Goal: Task Accomplishment & Management: Manage account settings

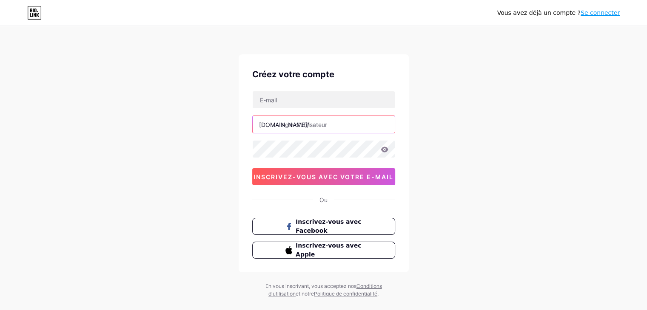
click at [323, 124] on input "text" at bounding box center [324, 124] width 142 height 17
type input "l"
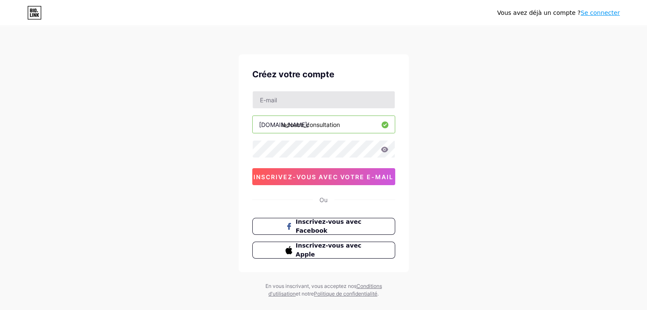
type input "ladouce_consultation"
click at [289, 98] on input "text" at bounding box center [324, 99] width 142 height 17
click at [384, 148] on icon at bounding box center [384, 150] width 7 height 6
click at [195, 184] on div "Vous avez déjà un compte ? Se connecter Créez votre compte traceovoni.cg@gmail.…" at bounding box center [323, 162] width 647 height 325
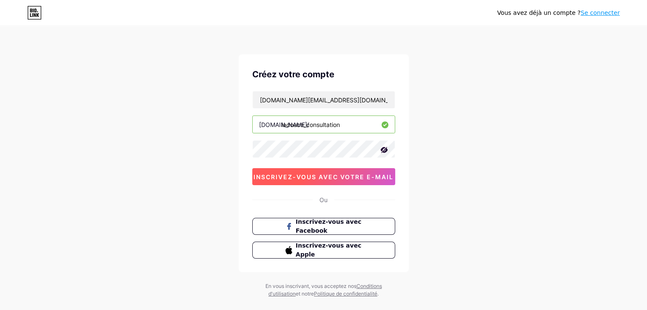
click at [326, 179] on font "inscrivez-vous avec votre e-mail" at bounding box center [323, 176] width 140 height 7
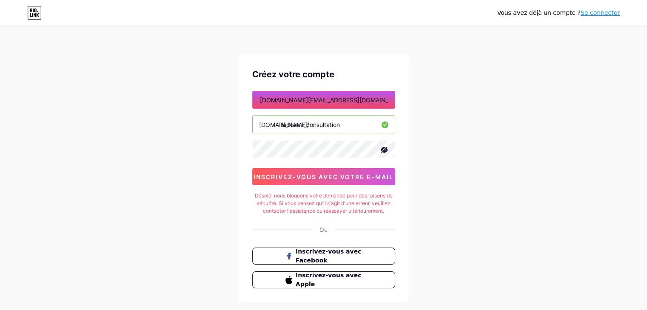
click at [395, 102] on nordpass-icon at bounding box center [395, 100] width 0 height 7
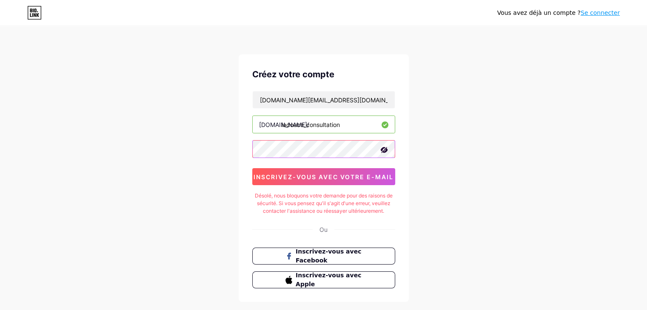
click at [395, 150] on nordpass-icon at bounding box center [395, 149] width 0 height 7
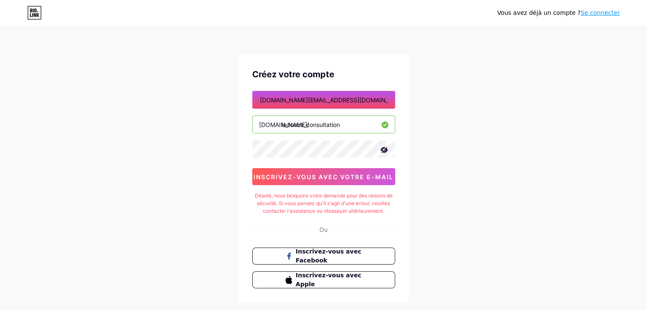
click at [395, 99] on nordpass-icon at bounding box center [395, 100] width 0 height 7
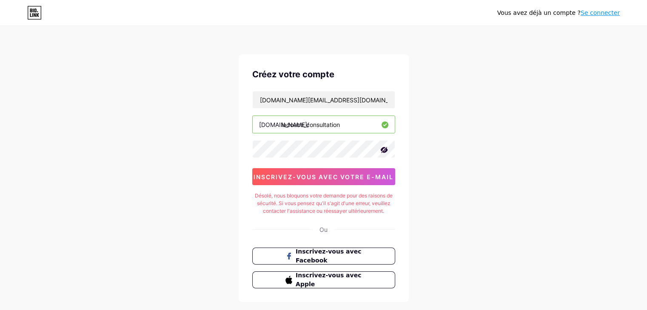
click at [364, 71] on div "Créez votre compte" at bounding box center [323, 74] width 143 height 13
click at [395, 147] on nordpass-icon at bounding box center [395, 149] width 0 height 7
click at [311, 176] on font "inscrivez-vous avec votre e-mail" at bounding box center [323, 176] width 140 height 7
click at [317, 100] on input "[DOMAIN_NAME][EMAIL_ADDRESS][DOMAIN_NAME]" at bounding box center [324, 99] width 142 height 17
click at [304, 99] on input "traceovoni.cg@l.com" at bounding box center [324, 99] width 142 height 17
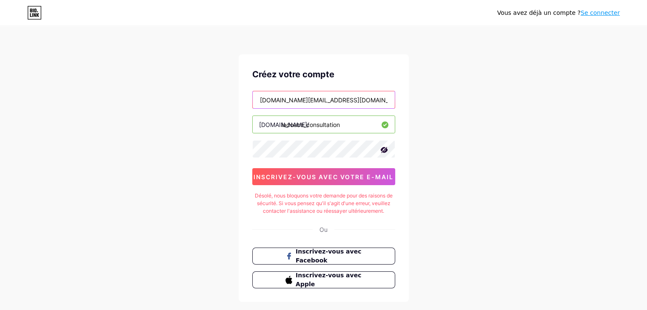
click at [304, 99] on input "traceovoni.cg@l.com" at bounding box center [324, 99] width 142 height 17
click at [429, 109] on div "Vous avez déjà un compte ? Se connecter Créez votre compte traceovoni.cg@YAHOO.…" at bounding box center [323, 177] width 647 height 355
click at [304, 100] on input "traceovoni.cg@YAHOO.com" at bounding box center [324, 99] width 142 height 17
click at [297, 99] on input "traceovoni.cg@YAHOO.com" at bounding box center [324, 99] width 142 height 17
click at [381, 37] on div "Vous avez déjà un compte ? Se connecter Créez votre compte traceovoni@YAHOO.com…" at bounding box center [323, 177] width 647 height 355
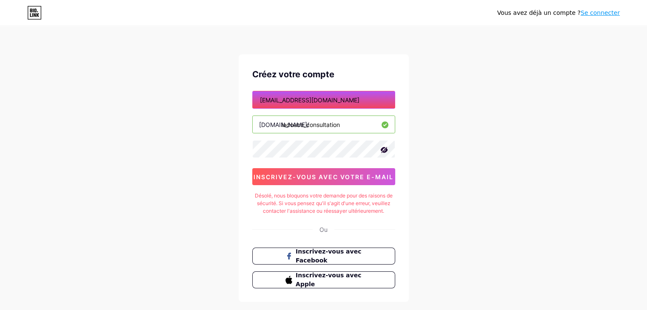
click at [395, 99] on nordpass-icon at bounding box center [395, 100] width 0 height 7
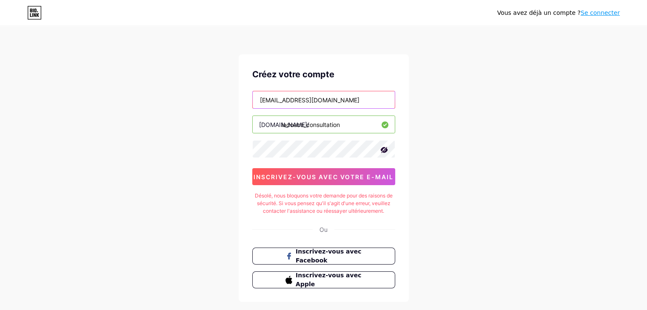
click at [327, 95] on input "traceovoni@YAHOO.com" at bounding box center [324, 99] width 142 height 17
click at [332, 99] on input "traceovoni@YAHOO.com" at bounding box center [324, 99] width 142 height 17
drag, startPoint x: 332, startPoint y: 99, endPoint x: 251, endPoint y: 97, distance: 81.6
click at [251, 97] on div "Créez votre compte traceovoni@YAHOO.com bio.link/ ladouce_consultation 0cAFcWeA…" at bounding box center [324, 178] width 170 height 248
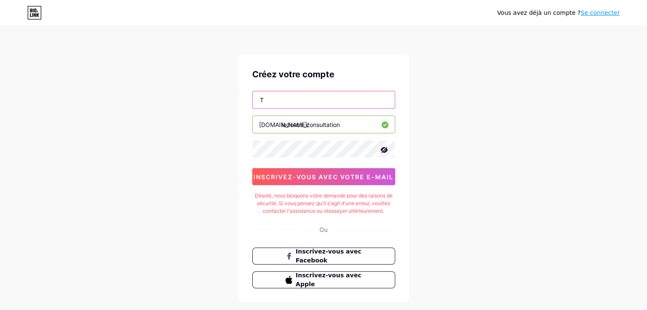
type input "[DOMAIN_NAME][EMAIL_ADDRESS][DOMAIN_NAME]"
click at [379, 60] on div "Créez votre compte traceovoni.cg@gmail.com bio.link/ ladouce_consultation 0cAFc…" at bounding box center [324, 178] width 170 height 248
click at [452, 113] on div "Vous avez déjà un compte ? Se connecter Créez votre compte traceovoni.cg@gmail.…" at bounding box center [323, 177] width 647 height 355
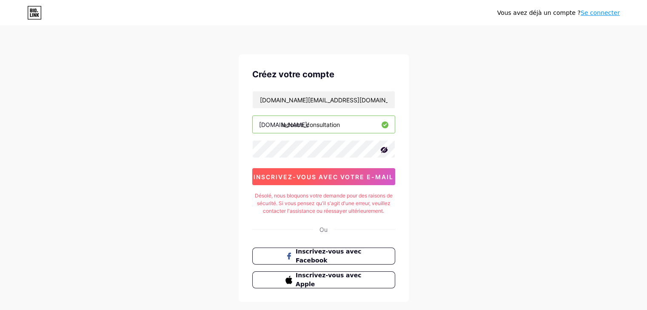
click at [346, 173] on font "inscrivez-vous avec votre e-mail" at bounding box center [323, 176] width 140 height 7
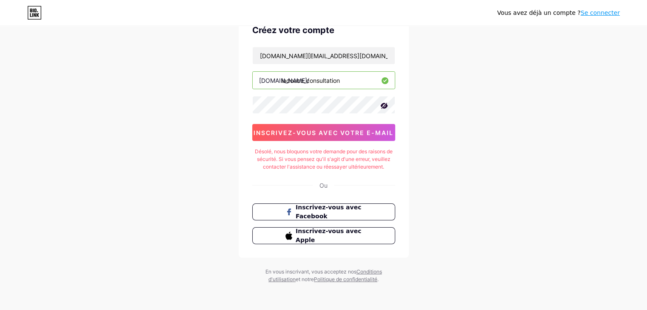
click at [0, 310] on nordpass-portal at bounding box center [0, 311] width 0 height 0
click at [344, 81] on input "ladouce_consultation" at bounding box center [324, 80] width 142 height 17
click at [0, 133] on div "Vous avez déjà un compte ? Se connecter Créez votre compte traceovoni.cg@gmail.…" at bounding box center [323, 133] width 647 height 355
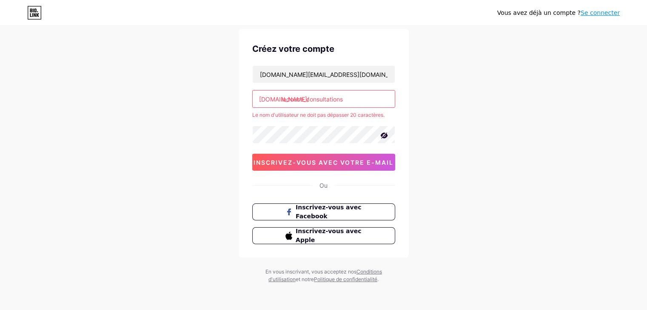
click at [350, 97] on input "ladouce_consultations" at bounding box center [324, 99] width 142 height 17
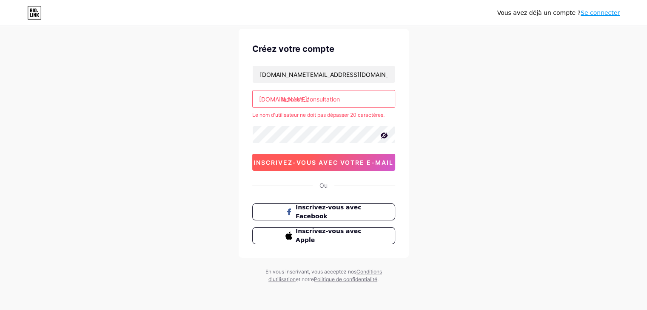
scroll to position [14, 0]
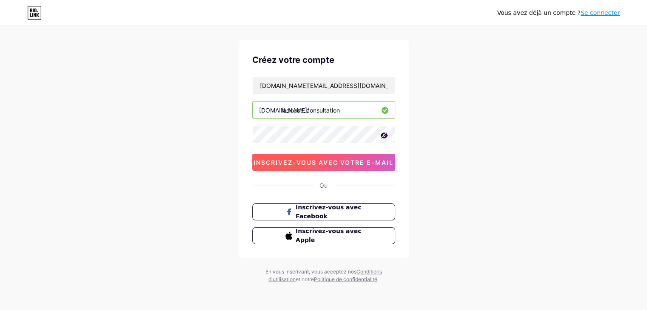
type input "ladouce_consultation"
click at [332, 159] on font "inscrivez-vous avec votre e-mail" at bounding box center [323, 162] width 140 height 7
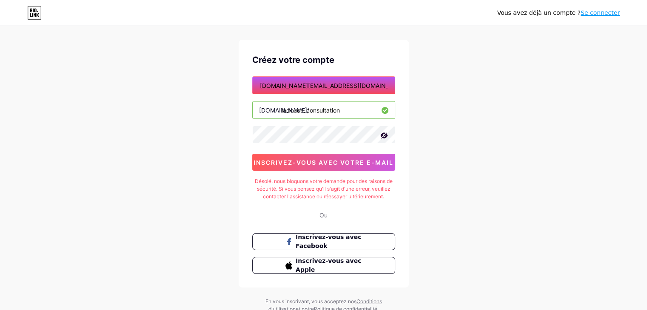
click at [395, 85] on nordpass-icon at bounding box center [395, 85] width 0 height 7
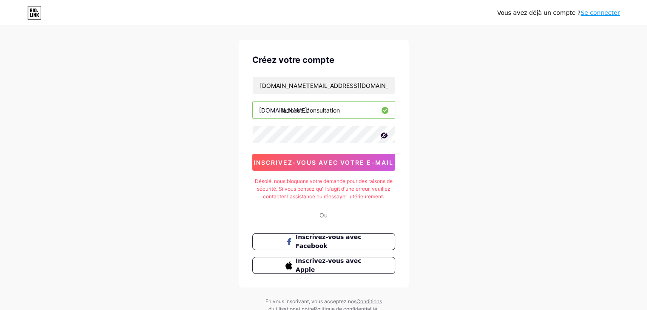
click at [454, 107] on div "Vous avez déjà un compte ? Se connecter Créez votre compte traceovoni.cg@gmail.…" at bounding box center [323, 163] width 647 height 355
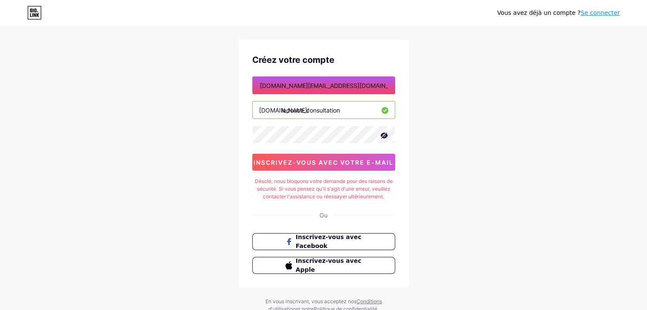
click at [395, 82] on nordpass-icon at bounding box center [395, 85] width 0 height 7
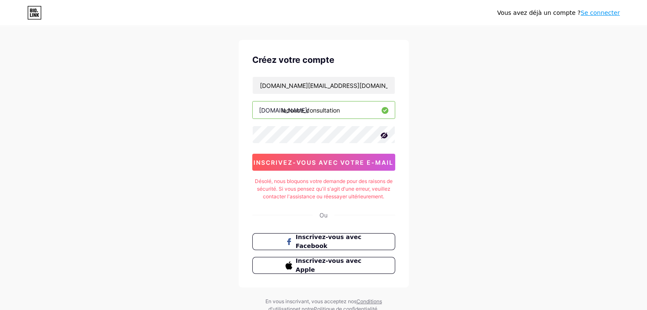
click at [206, 119] on div "Vous avez déjà un compte ? Se connecter Créez votre compte traceovoni.cg@gmail.…" at bounding box center [323, 163] width 647 height 355
click at [395, 131] on nordpass-icon at bounding box center [395, 134] width 0 height 7
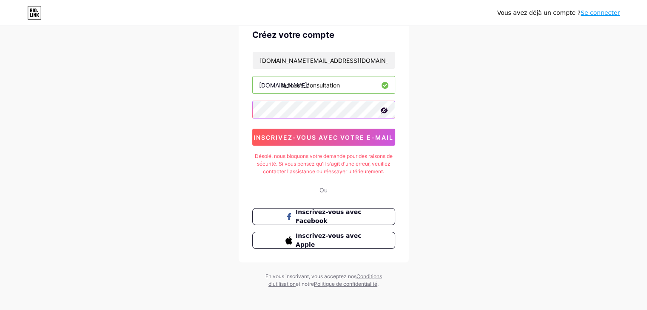
scroll to position [44, 0]
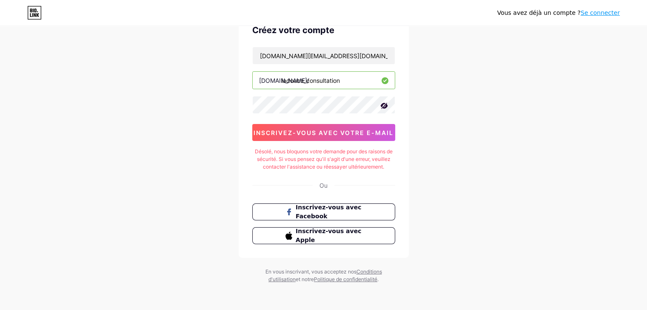
click at [0, 310] on nordpass-autofill-portal at bounding box center [0, 311] width 0 height 0
click at [395, 106] on nordpass-icon at bounding box center [395, 105] width 0 height 7
click at [0, 310] on nordpass-portal at bounding box center [0, 311] width 0 height 0
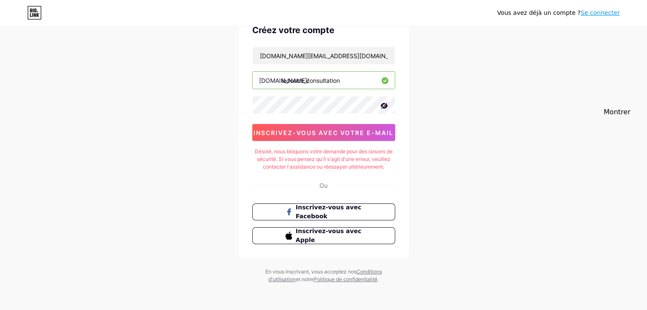
click at [0, 310] on nordpass-portal at bounding box center [0, 311] width 0 height 0
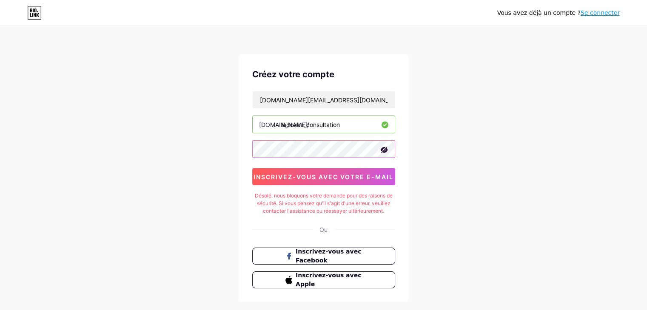
click at [395, 153] on nordpass-icon at bounding box center [395, 149] width 0 height 7
click at [446, 145] on div "Vous avez déjà un compte ? Se connecter Créez votre compte traceovoni.cg@gmail.…" at bounding box center [323, 177] width 647 height 355
click at [381, 106] on input "[DOMAIN_NAME][EMAIL_ADDRESS][DOMAIN_NAME]" at bounding box center [324, 99] width 142 height 17
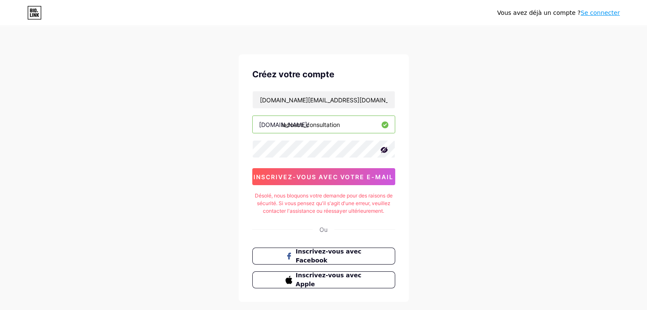
click at [432, 175] on div "Vous avez déjà un compte ? Se connecter Créez votre compte traceovoni.cg@gmail.…" at bounding box center [323, 177] width 647 height 355
click at [605, 12] on font "Se connecter" at bounding box center [599, 12] width 39 height 7
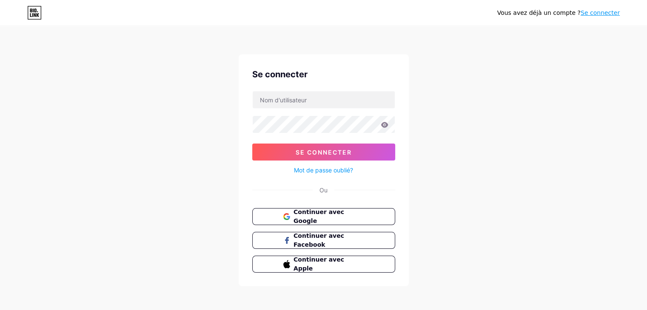
click at [0, 310] on nordpass-portal at bounding box center [0, 314] width 0 height 0
type input "[DOMAIN_NAME][EMAIL_ADDRESS][DOMAIN_NAME]"
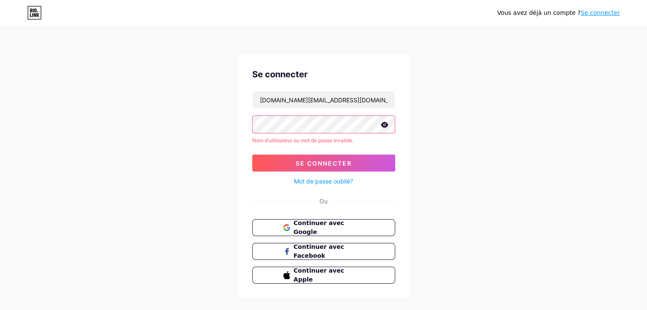
click at [383, 124] on icon at bounding box center [385, 125] width 8 height 6
click at [383, 124] on icon at bounding box center [384, 125] width 9 height 9
click at [324, 160] on font "Se connecter" at bounding box center [323, 163] width 56 height 7
click at [336, 225] on font "Continuer avec Google" at bounding box center [318, 228] width 51 height 16
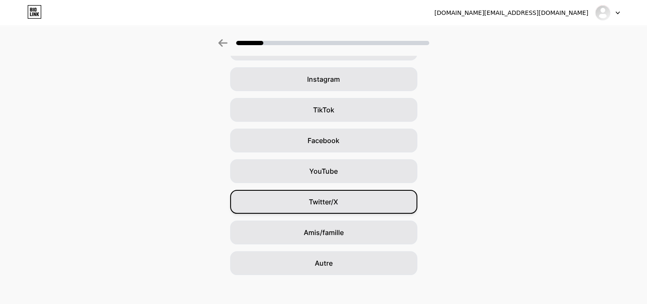
scroll to position [63, 0]
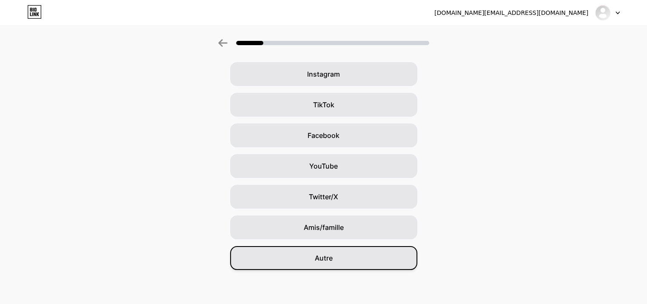
click at [323, 252] on div "Autre" at bounding box center [323, 258] width 187 height 24
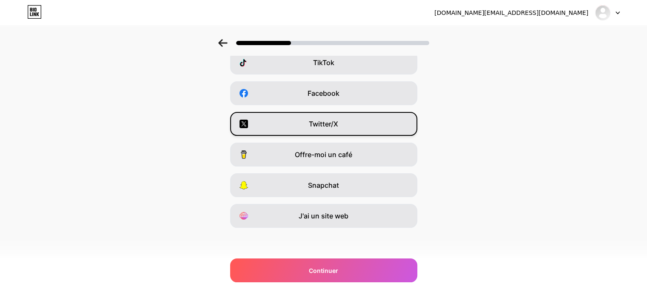
scroll to position [105, 0]
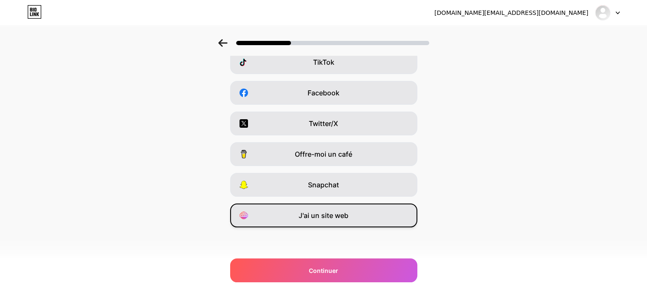
click at [326, 214] on font "J'ai un site web" at bounding box center [323, 215] width 50 height 9
click at [363, 222] on div "J'ai un site web" at bounding box center [323, 215] width 187 height 24
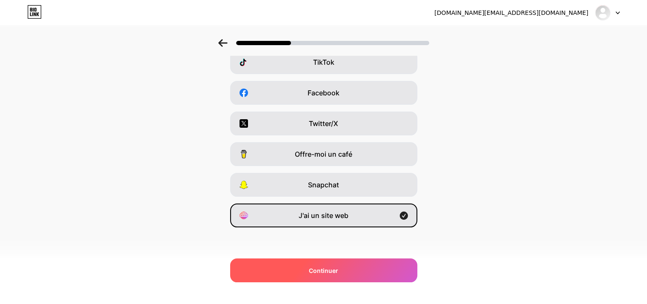
click at [351, 272] on div "Continuer" at bounding box center [323, 270] width 187 height 24
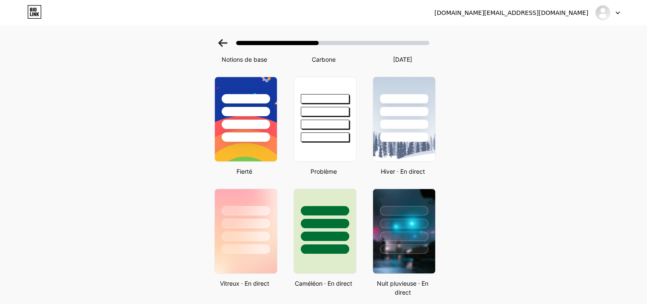
scroll to position [133, 6]
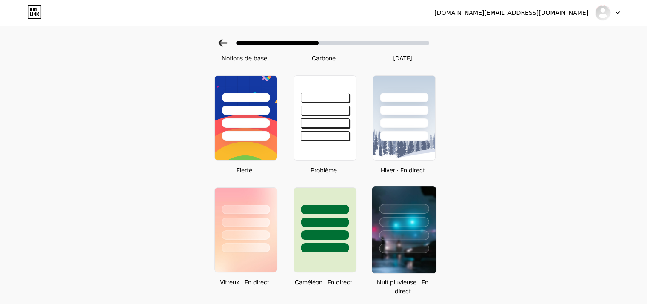
click at [411, 218] on div at bounding box center [404, 222] width 50 height 10
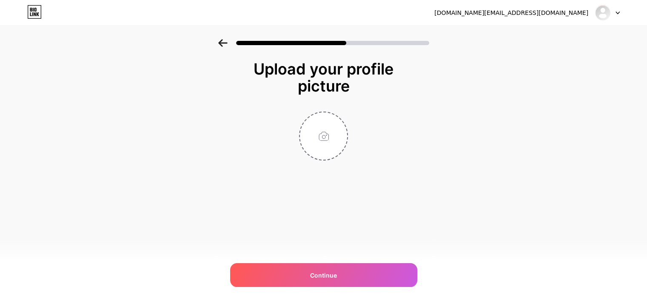
scroll to position [0, 0]
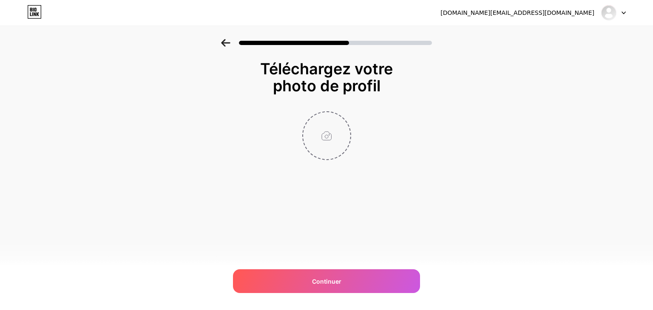
click at [322, 123] on input "file" at bounding box center [326, 135] width 47 height 47
click at [332, 136] on input "file" at bounding box center [326, 135] width 47 height 47
type input "C:\fakepath\a103b06b-1cd4-4c6a-8860-735c499558dd.jpg"
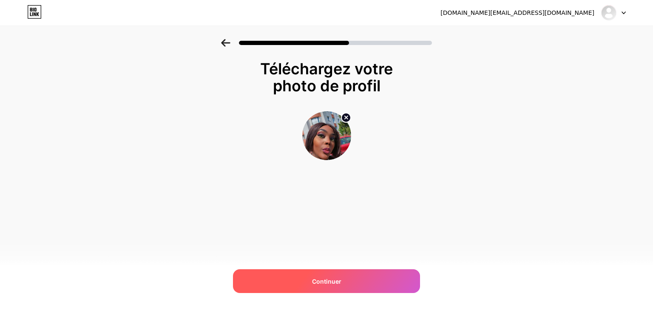
click at [350, 287] on div "Continuer" at bounding box center [326, 282] width 187 height 24
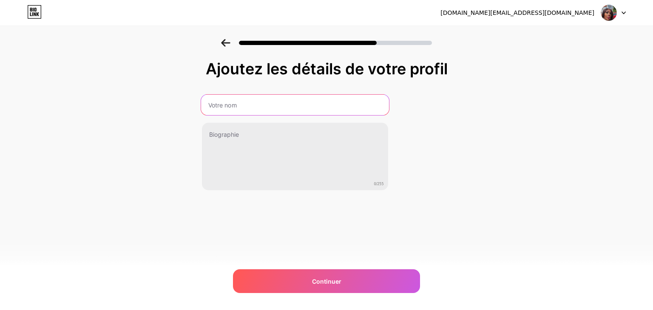
click at [224, 104] on input "text" at bounding box center [295, 105] width 188 height 20
type input "LA DOUCE - CONSULTATION & VOYANTE TRADITIONNELLE"
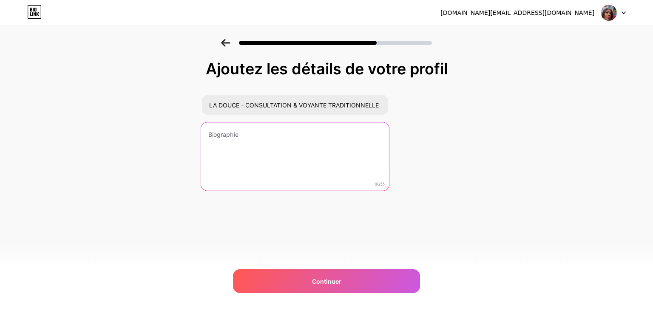
click at [245, 145] on textarea at bounding box center [295, 156] width 188 height 69
type textarea "S"
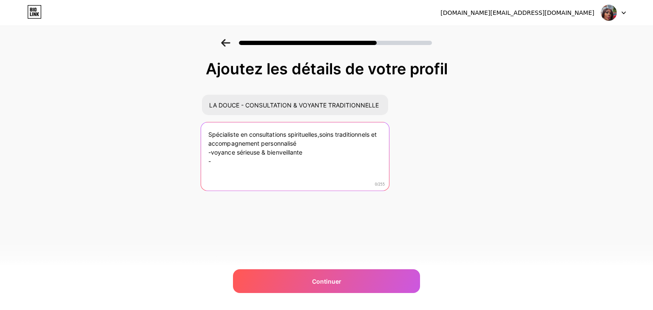
click at [209, 152] on textarea "Spécialiste en consultations spirituelles,soins traditionnels et accompagnement…" at bounding box center [295, 156] width 188 height 69
click at [211, 162] on textarea "Spécialiste en consultations spirituelles,soins traditionnels et accompagnement…" at bounding box center [295, 156] width 188 height 69
click at [240, 159] on textarea "Spécialiste en consultations spirituelles,soins traditionnels et accompagnement…" at bounding box center [295, 156] width 188 height 69
click at [248, 170] on textarea "Spécialiste en consultations spirituelles,soins traditionnels et accompagnement…" at bounding box center [295, 156] width 188 height 69
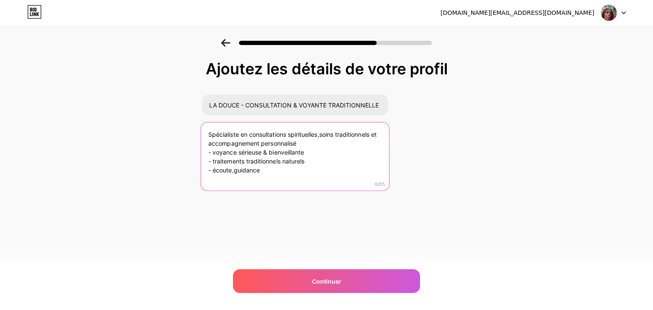
click at [248, 170] on textarea "Spécialiste en consultations spirituelles,soins traditionnels et accompagnement…" at bounding box center [295, 156] width 188 height 69
click at [265, 165] on textarea "Spécialiste en consultations spirituelles,soins traditionnels et accompagnement…" at bounding box center [295, 156] width 188 height 69
click at [233, 170] on textarea "Spécialiste en consultations spirituelles,soins traditionnels et accompagnement…" at bounding box center [295, 156] width 188 height 69
click at [264, 169] on textarea "Spécialiste en consultations spirituelles,soins traditionnels et accompagnement…" at bounding box center [295, 156] width 188 height 69
click at [370, 171] on textarea "Spécialiste en consultations spirituelles,soins traditionnels et accompagnement…" at bounding box center [295, 156] width 188 height 69
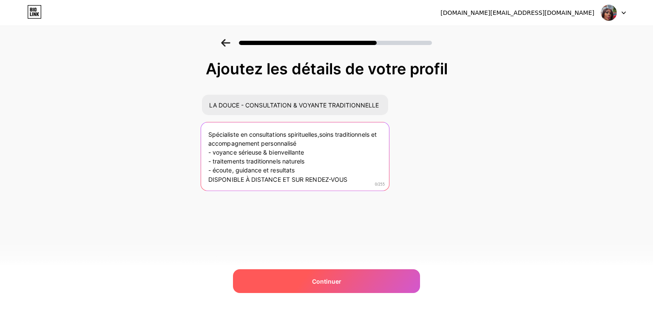
type textarea "Spécialiste en consultations spirituelles,soins traditionnels et accompagnement…"
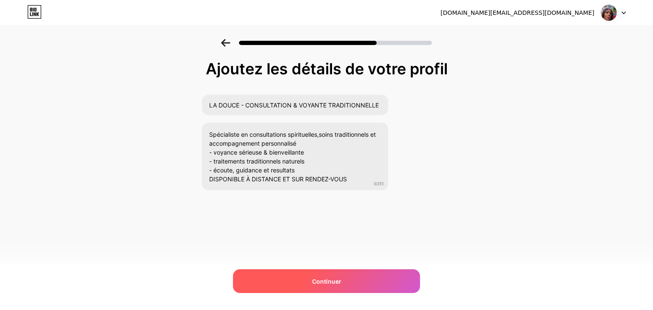
click at [355, 285] on div "Continuer" at bounding box center [326, 282] width 187 height 24
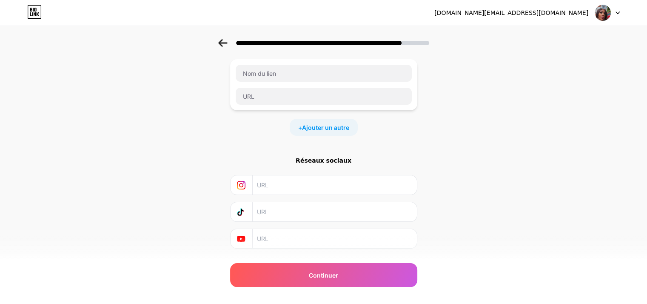
scroll to position [67, 0]
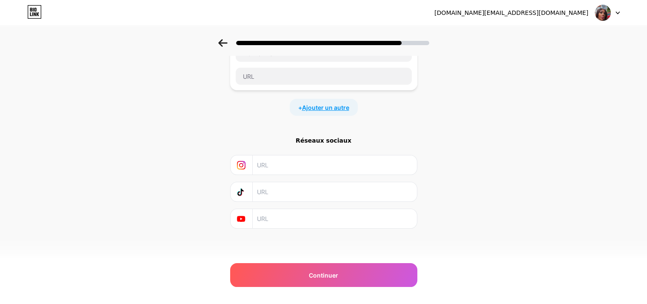
click at [319, 109] on font "Ajouter un autre" at bounding box center [325, 107] width 47 height 7
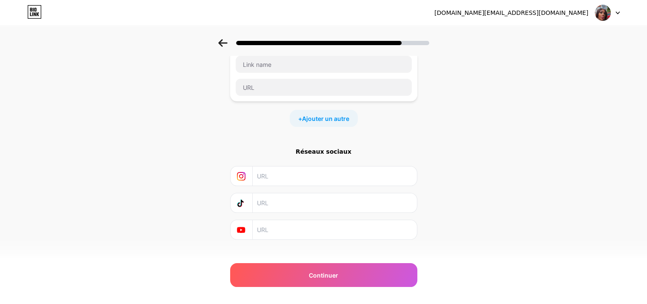
scroll to position [126, 0]
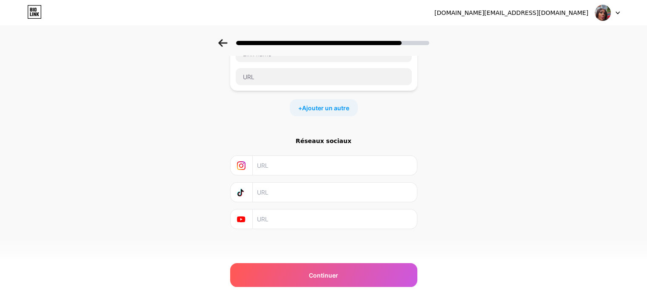
click at [273, 189] on input "text" at bounding box center [334, 191] width 154 height 19
paste input "[URL][DOMAIN_NAME]"
type input "[URL][DOMAIN_NAME]"
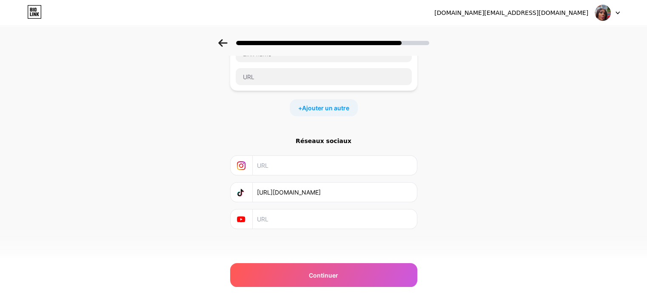
click at [274, 161] on input "text" at bounding box center [334, 165] width 154 height 19
paste input "[URL][DOMAIN_NAME]"
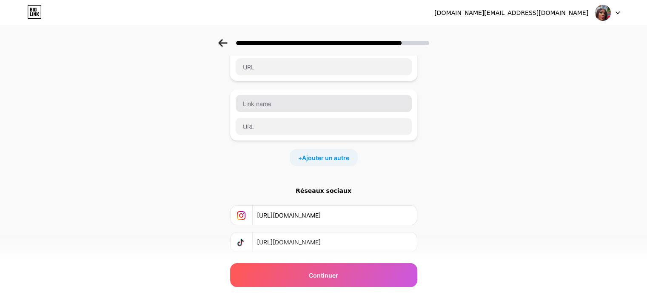
scroll to position [46, 0]
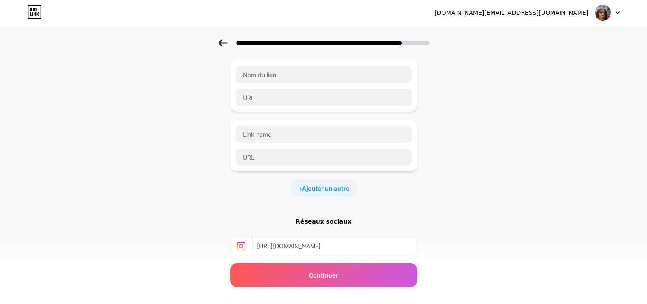
type input "[URL][DOMAIN_NAME]"
click at [250, 95] on input "text" at bounding box center [324, 97] width 176 height 17
click at [262, 158] on input "text" at bounding box center [324, 156] width 176 height 17
paste input "[URL][DOMAIN_NAME]"
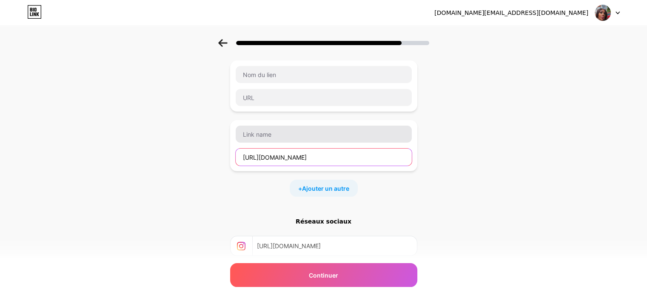
type input "[URL][DOMAIN_NAME]"
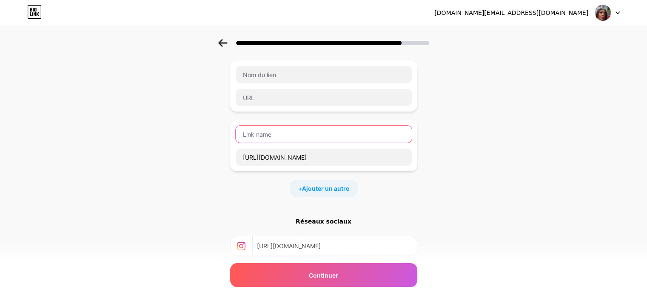
click at [267, 131] on input "text" at bounding box center [324, 133] width 176 height 17
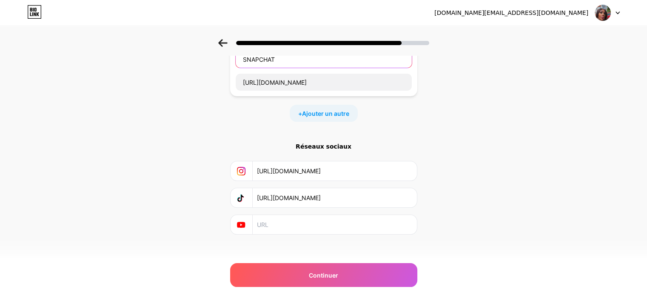
scroll to position [126, 0]
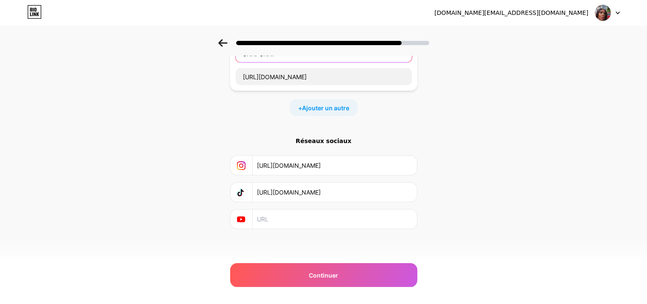
type input "SNAPCHAT"
click at [327, 139] on font "Réseaux sociaux" at bounding box center [323, 140] width 56 height 7
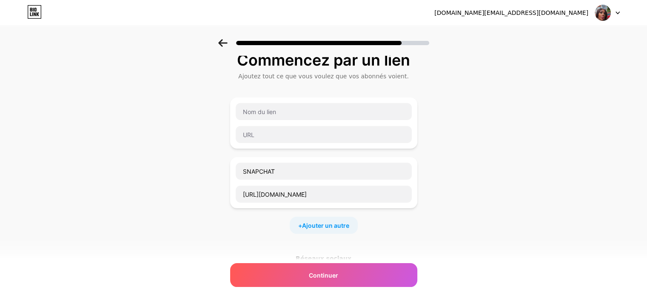
scroll to position [9, 0]
click at [287, 135] on input "text" at bounding box center [324, 134] width 176 height 17
paste input "[PHONE_NUMBER]"
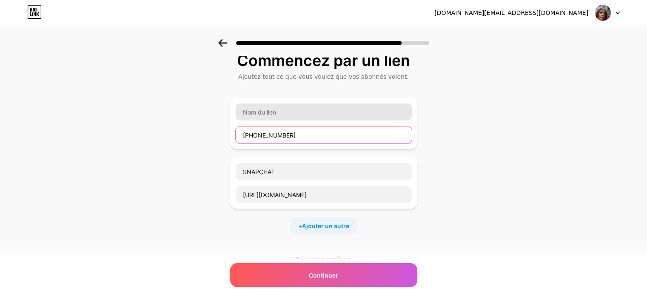
type input "[PHONE_NUMBER]"
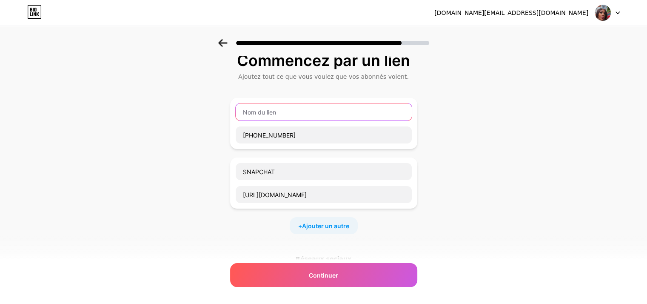
click at [274, 112] on input "text" at bounding box center [324, 111] width 176 height 17
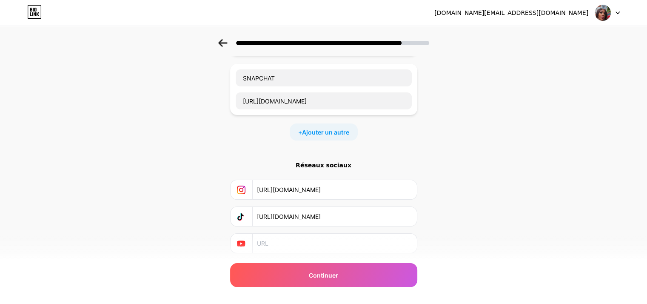
scroll to position [126, 0]
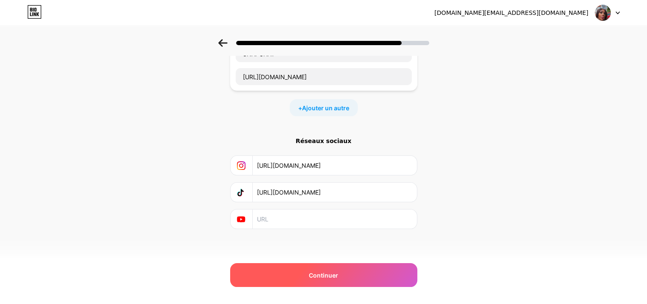
type input "WHATSAPP"
click at [366, 274] on div "Continuer" at bounding box center [323, 275] width 187 height 24
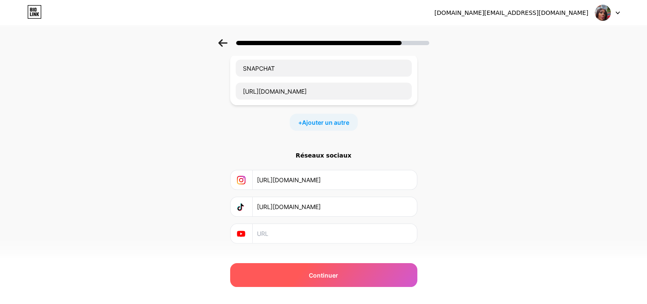
click at [302, 276] on div "Continuer" at bounding box center [323, 275] width 187 height 24
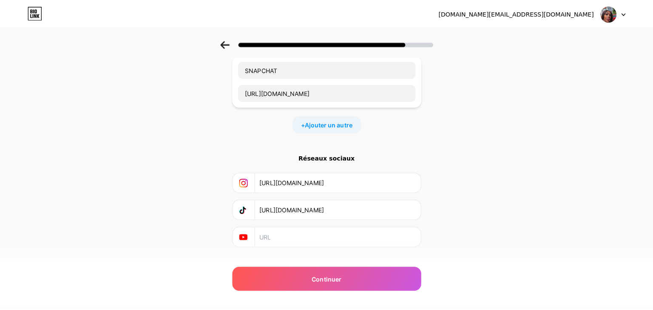
scroll to position [0, 0]
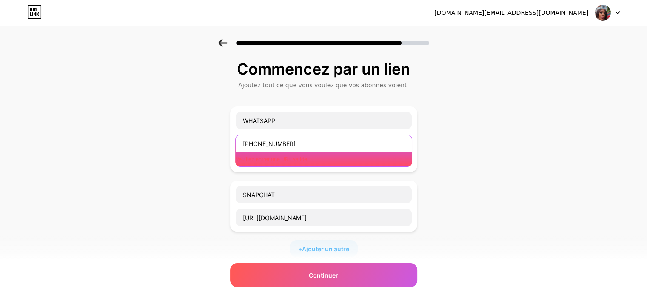
click at [304, 144] on input "[PHONE_NUMBER]" at bounding box center [324, 143] width 176 height 17
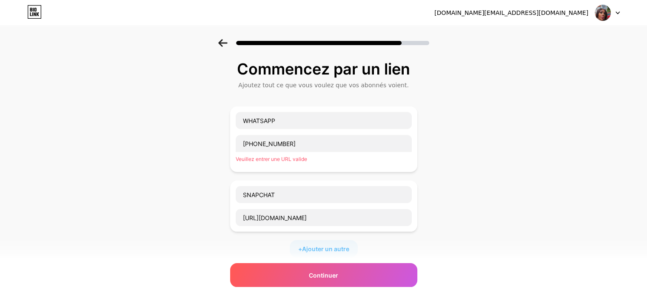
click at [454, 175] on div "Commencez par un lien Ajoutez tout ce que vous voulez que vos abonnés voient. W…" at bounding box center [323, 225] width 647 height 373
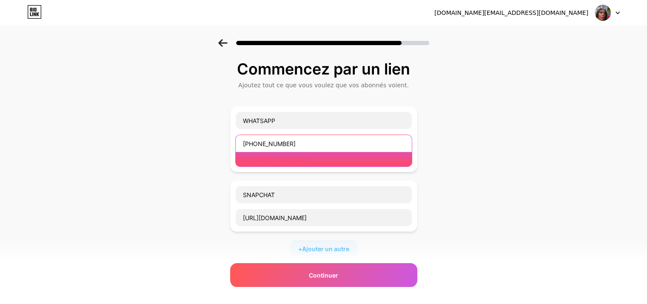
click at [296, 141] on input "[PHONE_NUMBER]" at bounding box center [324, 143] width 176 height 17
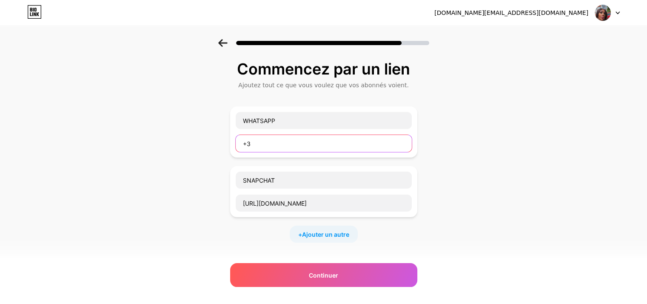
type input "+"
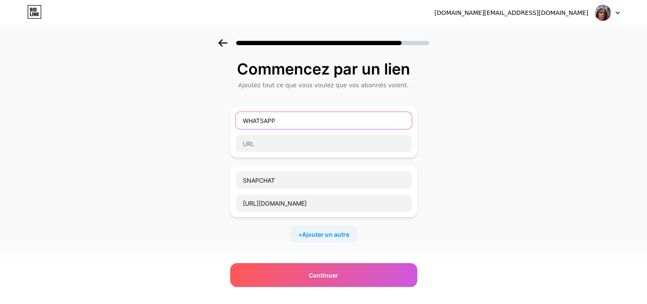
click at [281, 119] on input "WHATSAPP" at bounding box center [324, 120] width 176 height 17
type input "W"
click at [224, 40] on icon at bounding box center [222, 43] width 9 height 8
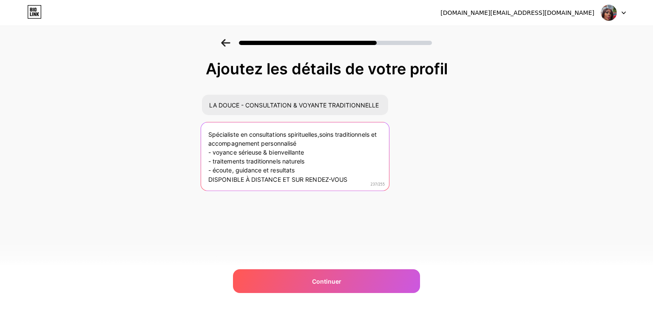
click at [355, 176] on textarea "Spécialiste en consultations spirituelles,soins traditionnels et accompagnement…" at bounding box center [295, 156] width 188 height 69
click at [256, 181] on textarea "Spécialiste en consultations spirituelles,soins traditionnels et accompagnement…" at bounding box center [295, 155] width 188 height 69
paste textarea "+3306627"
click at [241, 183] on textarea "Spécialiste en consultations spirituelles,soins traditionnels et accompagnement…" at bounding box center [295, 155] width 188 height 69
paste textarea "+3306627"
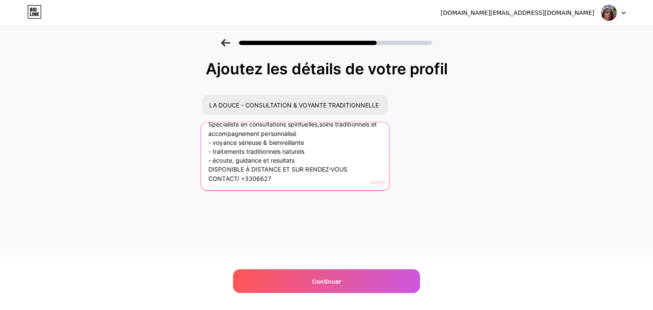
scroll to position [8, 0]
drag, startPoint x: 296, startPoint y: 160, endPoint x: 199, endPoint y: 159, distance: 97.4
click at [199, 159] on div "Ajoutez les détails de votre profil LA DOUCE - CONSULTATION & VOYANTE TRADITION…" at bounding box center [326, 136] width 653 height 194
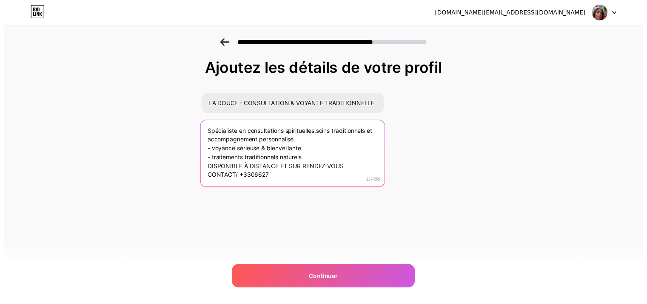
scroll to position [3, 0]
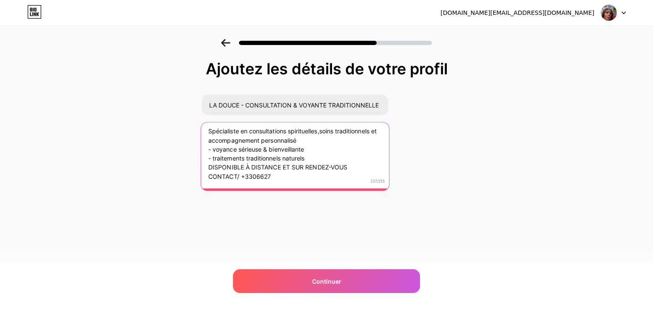
drag, startPoint x: 271, startPoint y: 175, endPoint x: 241, endPoint y: 177, distance: 29.8
click at [241, 177] on textarea "Spécialiste en consultations spirituelles,soins traditionnels et accompagnement…" at bounding box center [295, 153] width 188 height 69
paste textarea "62634"
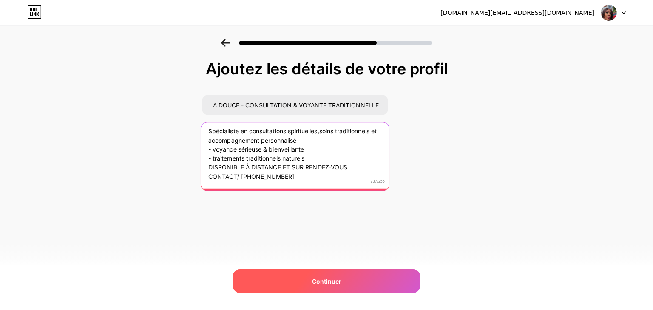
type textarea "Spécialiste en consultations spirituelles,soins traditionnels et accompagnement…"
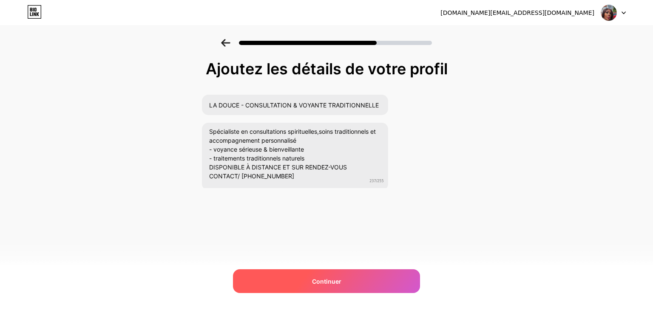
click at [366, 281] on div "Continuer" at bounding box center [326, 282] width 187 height 24
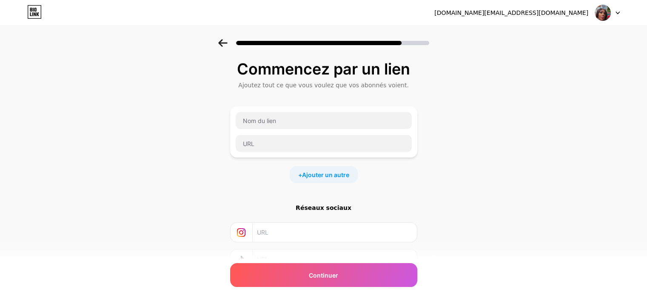
scroll to position [67, 0]
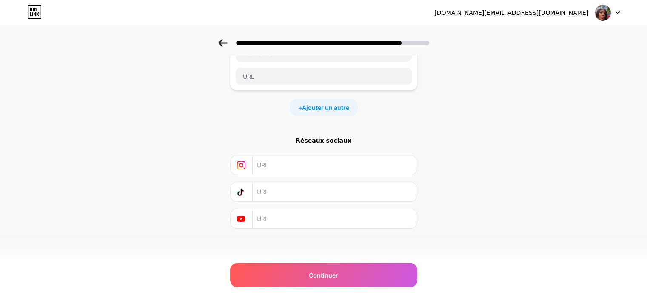
click at [272, 189] on input "text" at bounding box center [334, 191] width 154 height 19
paste input "[URL][DOMAIN_NAME]"
type input "[URL][DOMAIN_NAME]"
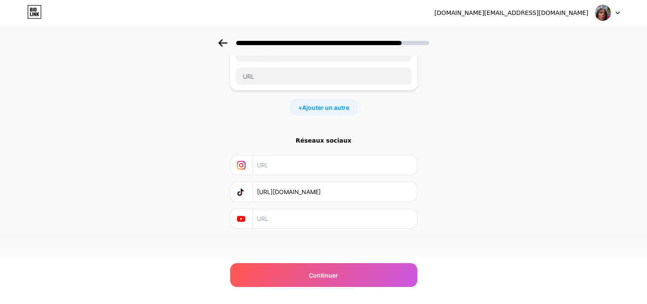
click at [281, 162] on input "text" at bounding box center [334, 164] width 154 height 19
paste input "[URL][DOMAIN_NAME]"
type input "[URL][DOMAIN_NAME]"
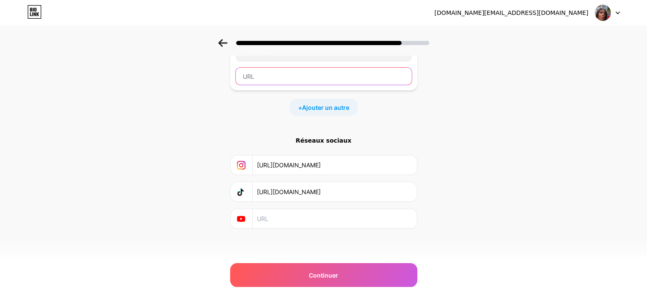
click at [278, 73] on input "text" at bounding box center [324, 76] width 176 height 17
paste input "[URL][DOMAIN_NAME]"
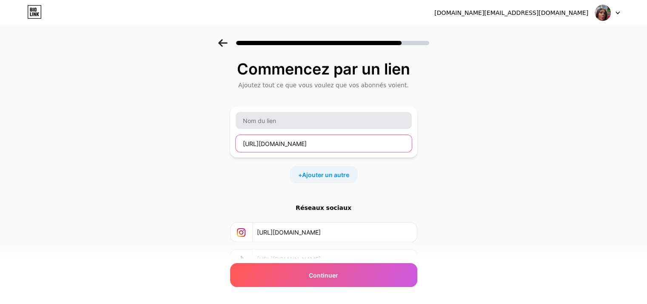
type input "[URL][DOMAIN_NAME]"
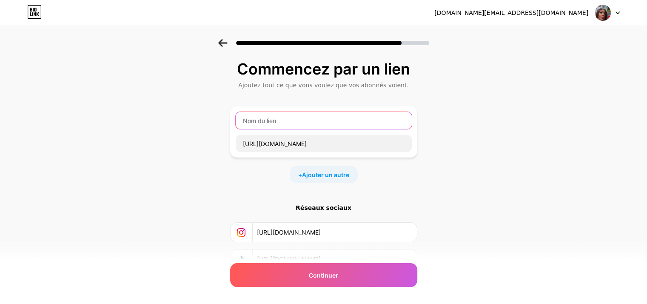
click at [265, 116] on input "text" at bounding box center [324, 120] width 176 height 17
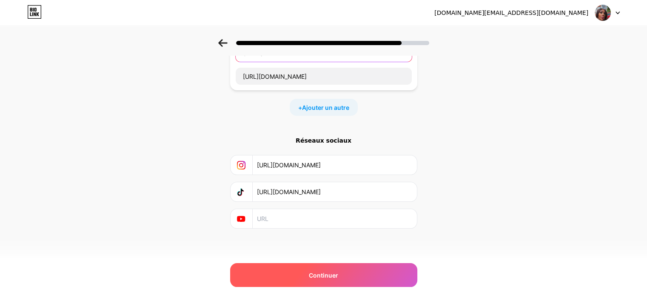
type input "SNAPCHAT"
click at [341, 269] on div "Continuer" at bounding box center [323, 275] width 187 height 24
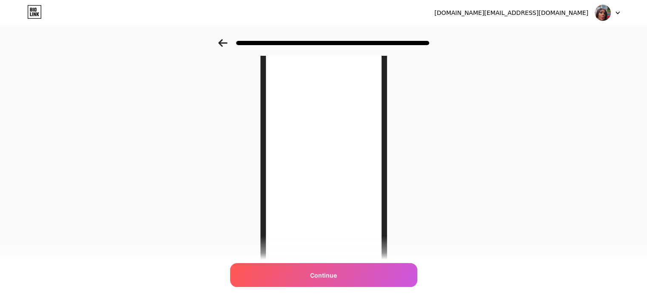
scroll to position [0, 0]
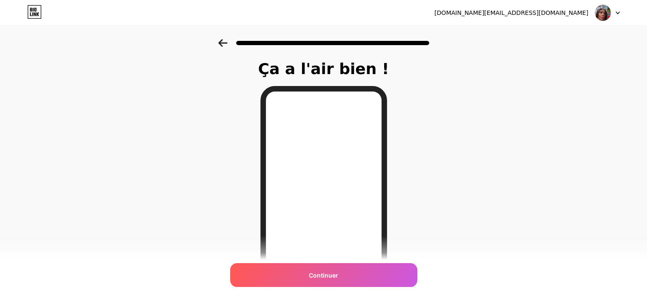
click at [227, 41] on icon at bounding box center [222, 43] width 9 height 8
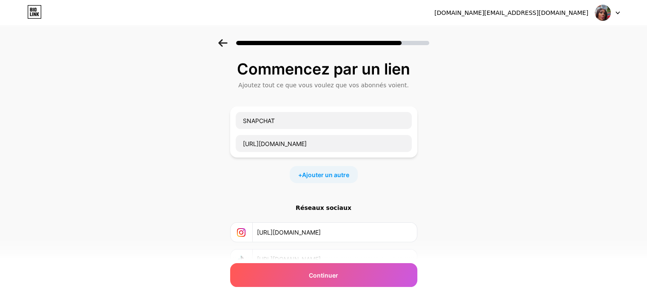
click at [227, 44] on icon at bounding box center [222, 43] width 9 height 8
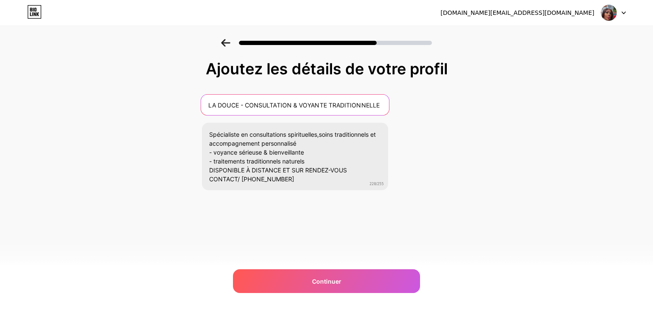
click at [321, 104] on input "LA DOUCE - CONSULTATION & VOYANTE TRADITIONNELLE" at bounding box center [295, 105] width 188 height 20
type input "LA DOUCE - CONSULTATION & VOYANCE TRADITIONNELLE"
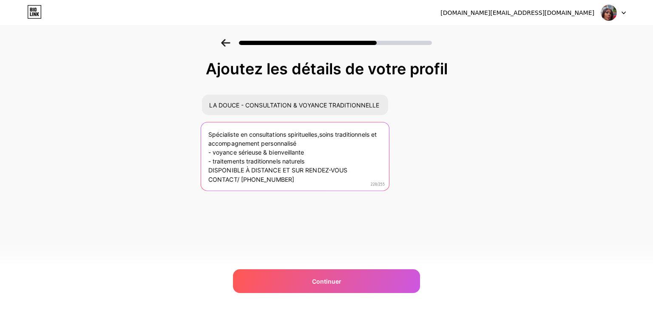
click at [213, 153] on textarea "Spécialiste en consultations spirituelles,soins traditionnels et accompagnement…" at bounding box center [295, 156] width 188 height 69
click at [211, 160] on textarea "Spécialiste en consultations spirituelles,soins traditionnels et accompagnement…" at bounding box center [295, 156] width 188 height 69
click at [206, 152] on textarea "Spécialiste en consultations spirituelles,soins traditionnels et accompagnement…" at bounding box center [295, 156] width 188 height 69
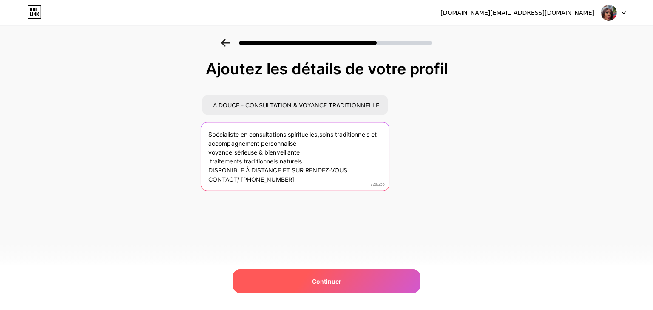
type textarea "Spécialiste en consultations spirituelles,soins traditionnels et accompagnement…"
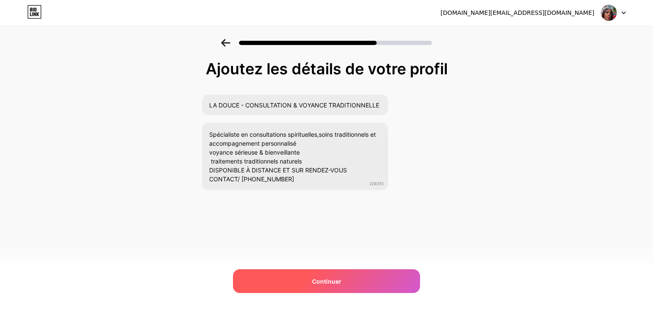
click at [329, 279] on font "Continuer" at bounding box center [326, 281] width 29 height 7
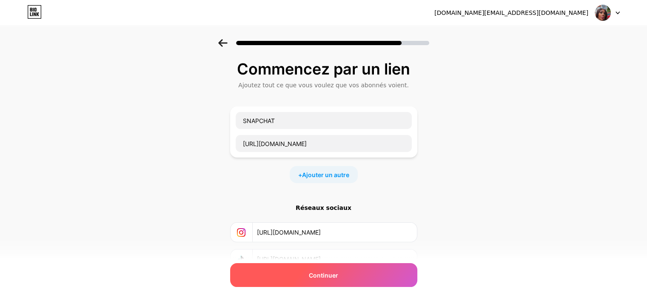
click at [335, 269] on div "Continuer" at bounding box center [323, 275] width 187 height 24
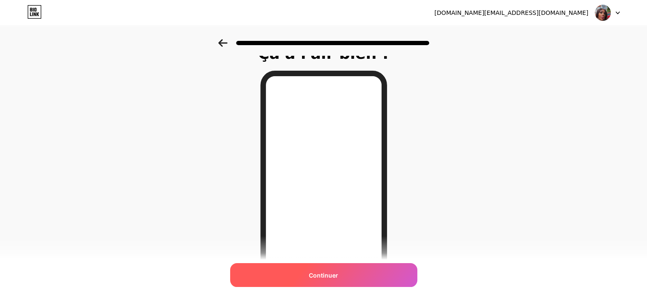
scroll to position [11, 0]
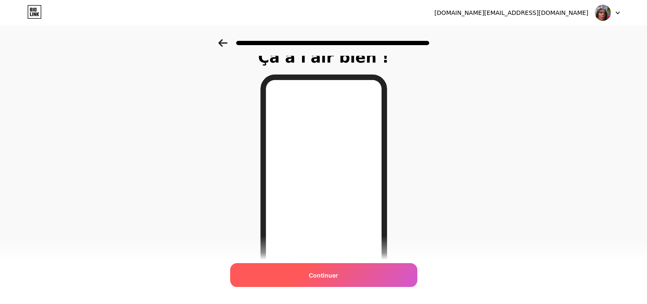
click at [326, 275] on font "Continuer" at bounding box center [323, 274] width 29 height 7
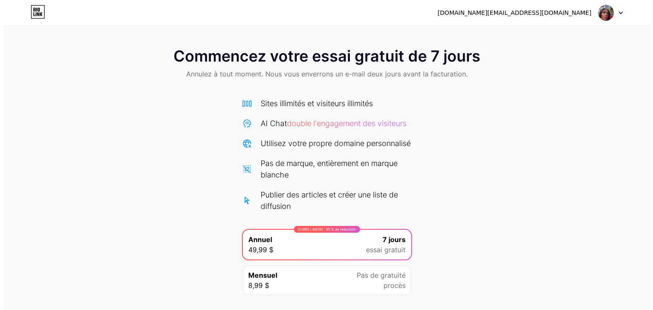
scroll to position [66, 0]
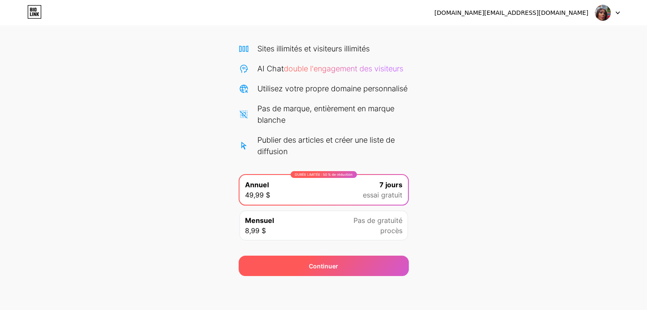
click at [320, 267] on font "Continuer" at bounding box center [323, 266] width 29 height 7
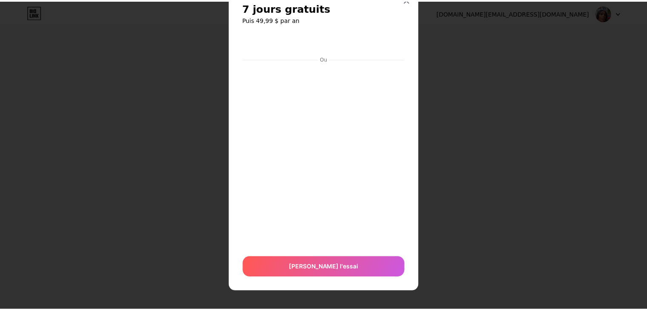
scroll to position [0, 0]
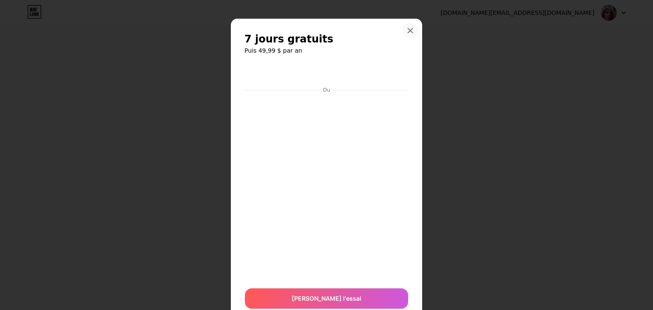
click at [408, 31] on icon at bounding box center [410, 30] width 7 height 7
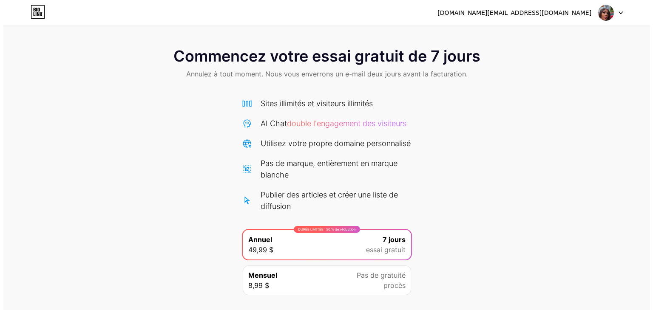
scroll to position [66, 0]
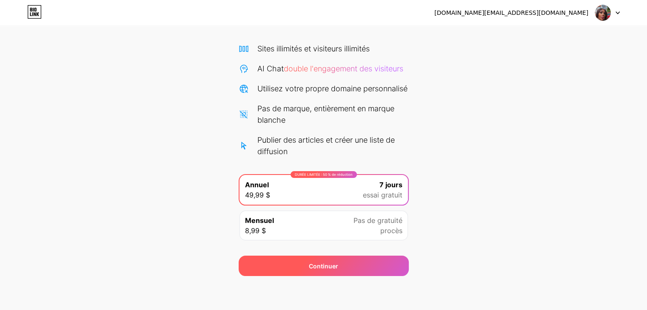
click at [325, 264] on font "Continuer" at bounding box center [323, 266] width 29 height 7
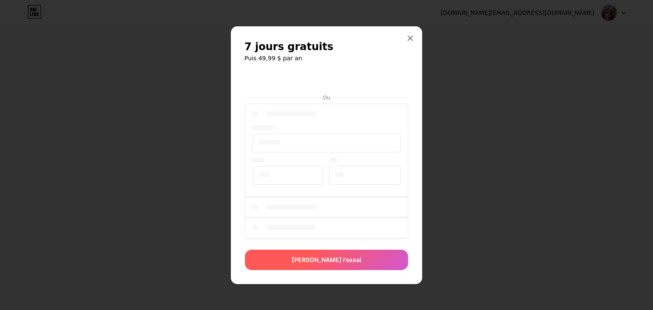
click at [316, 258] on font "[PERSON_NAME] l'essai" at bounding box center [327, 259] width 70 height 7
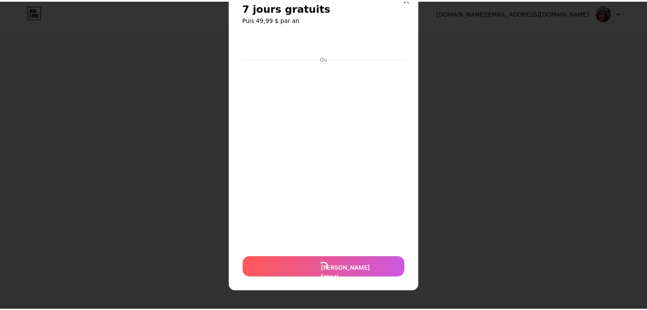
scroll to position [0, 0]
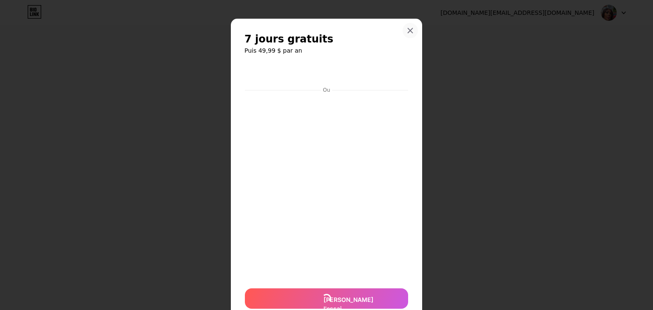
click at [407, 33] on icon at bounding box center [410, 30] width 7 height 7
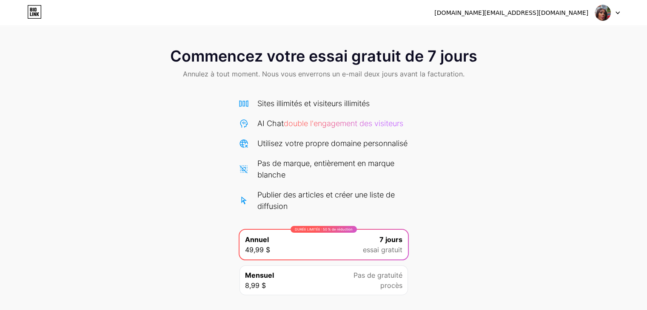
click at [29, 13] on icon at bounding box center [34, 12] width 14 height 14
click at [595, 11] on img at bounding box center [602, 13] width 16 height 16
click at [602, 11] on img at bounding box center [602, 13] width 16 height 16
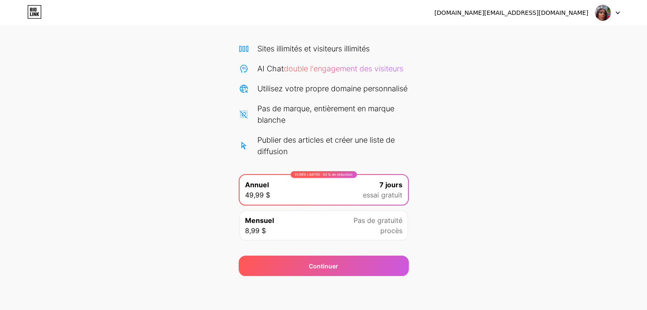
click at [312, 236] on div "Mensuel 8,99 $ Pas de gratuité procès" at bounding box center [323, 226] width 168 height 30
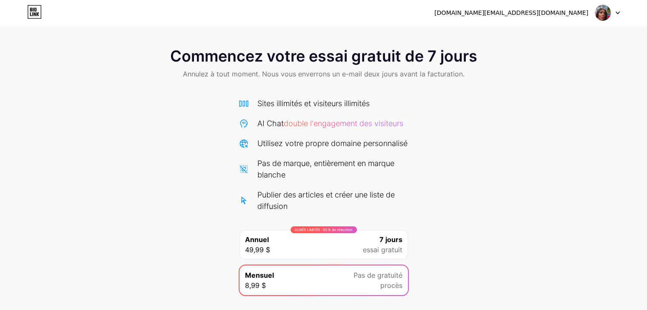
scroll to position [0, 0]
click at [467, 33] on div "Commencez votre essai gratuit de 7 jours Annulez à tout moment. Nous vous enver…" at bounding box center [323, 165] width 647 height 331
click at [619, 11] on icon at bounding box center [617, 12] width 4 height 3
click at [502, 174] on div "Commencez votre essai gratuit de 7 jours Annulez à tout moment. Nous vous enver…" at bounding box center [323, 185] width 647 height 292
click at [620, 11] on div "[DOMAIN_NAME][EMAIL_ADDRESS][DOMAIN_NAME] Déconnexion" at bounding box center [323, 12] width 647 height 15
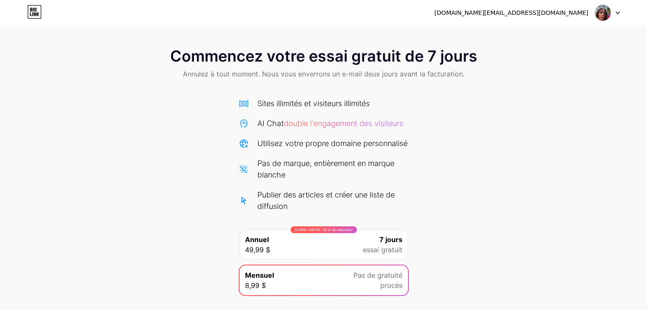
click at [617, 12] on icon at bounding box center [617, 12] width 4 height 3
click at [529, 92] on div "Commencez votre essai gratuit de 7 jours Annulez à tout moment. Nous vous enver…" at bounding box center [323, 185] width 647 height 292
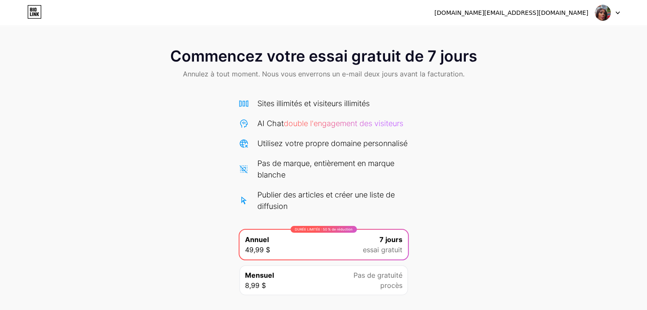
click at [549, 65] on div "Commencez votre essai gratuit de 7 jours Annulez à tout moment. Nous vous enver…" at bounding box center [323, 64] width 647 height 50
click at [616, 11] on div at bounding box center [607, 12] width 25 height 15
click at [555, 37] on font "Déconnexion" at bounding box center [541, 34] width 39 height 7
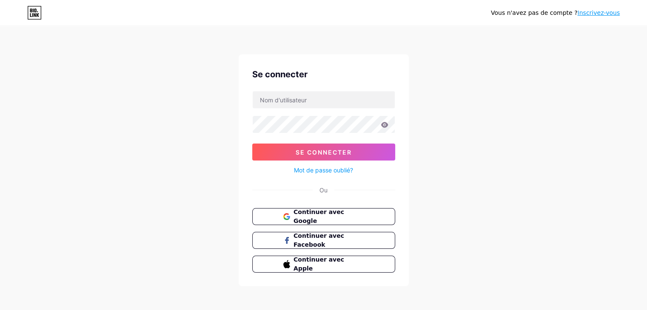
click at [0, 310] on nordpass-portal at bounding box center [0, 314] width 0 height 0
click at [320, 77] on div "Se connecter" at bounding box center [323, 74] width 143 height 13
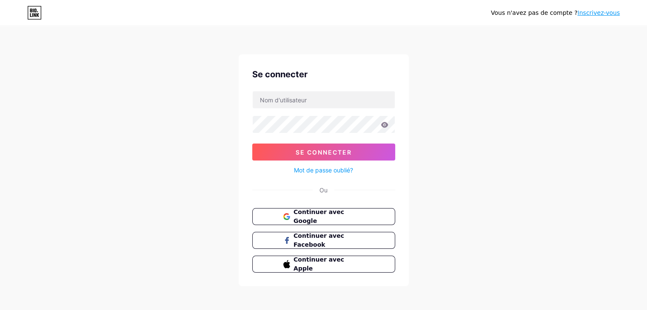
click at [361, 48] on div "Vous n'avez pas de compte ? Inscrivez-vous Se connecter Se connecter Mot de pas…" at bounding box center [323, 157] width 647 height 314
click at [458, 179] on div "Vous n'avez pas de compte ? Inscrivez-vous Se connecter Se connecter Mot de pas…" at bounding box center [323, 157] width 647 height 314
click at [296, 98] on input "text" at bounding box center [324, 99] width 142 height 17
click at [0, 310] on nordpass-autofill-portal at bounding box center [0, 314] width 0 height 0
type input "[DOMAIN_NAME][EMAIL_ADDRESS][DOMAIN_NAME]"
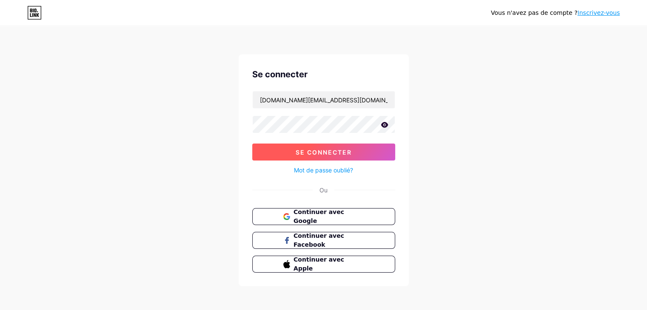
click at [332, 153] on font "Se connecter" at bounding box center [323, 152] width 56 height 7
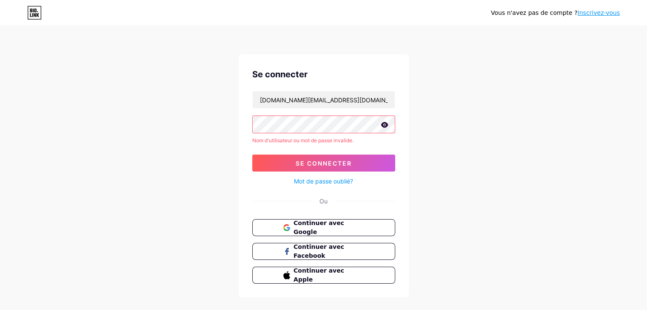
click at [384, 126] on icon at bounding box center [384, 125] width 7 height 6
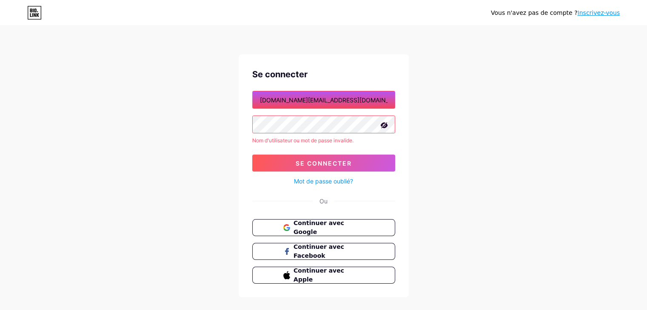
click at [395, 98] on nordpass-icon at bounding box center [395, 100] width 0 height 7
